Goal: Task Accomplishment & Management: Manage account settings

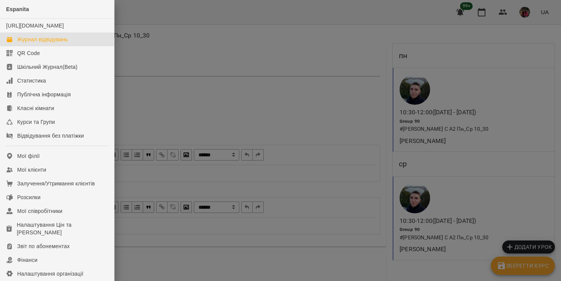
click at [33, 46] on link "Журнал відвідувань" at bounding box center [57, 39] width 114 height 14
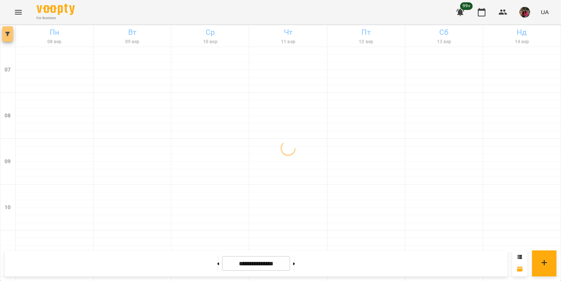
click at [6, 35] on icon "button" at bounding box center [7, 34] width 5 height 5
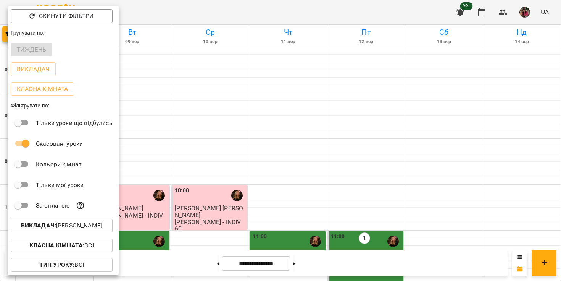
click at [182, 109] on div at bounding box center [280, 140] width 561 height 281
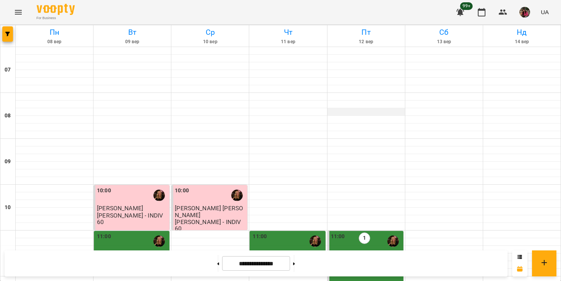
scroll to position [530, 0]
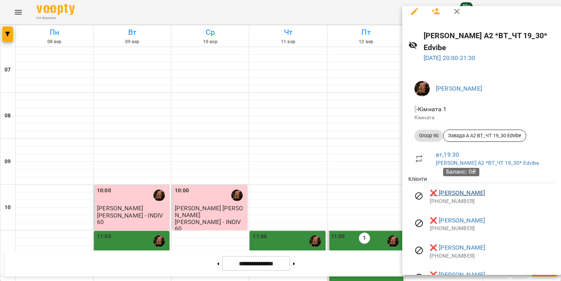
scroll to position [0, 0]
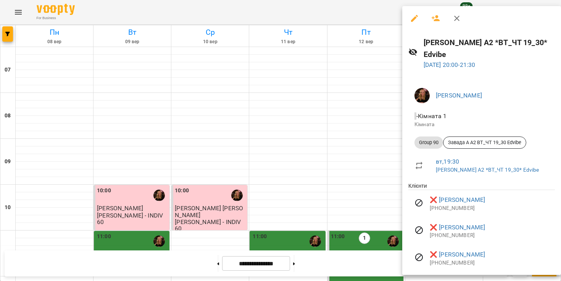
click at [406, 19] on button "button" at bounding box center [415, 18] width 18 height 18
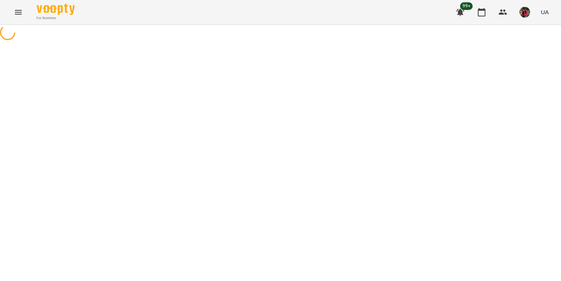
select select "********"
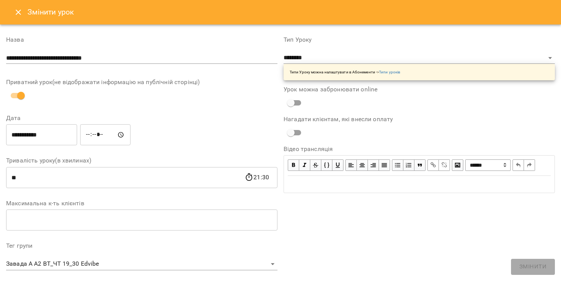
click at [16, 11] on icon "Close" at bounding box center [18, 12] width 9 height 9
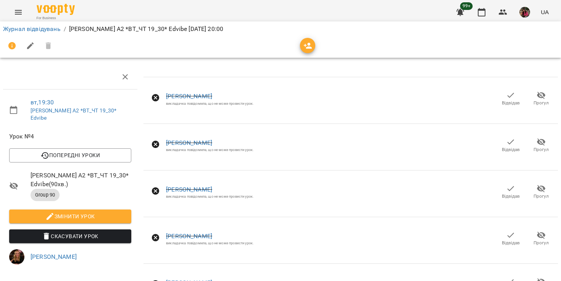
scroll to position [107, 0]
